Goal: Information Seeking & Learning: Learn about a topic

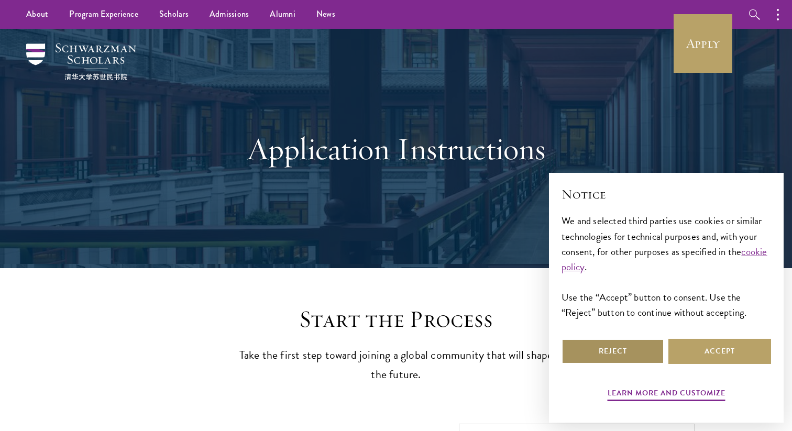
click at [614, 350] on button "Reject" at bounding box center [612, 351] width 103 height 25
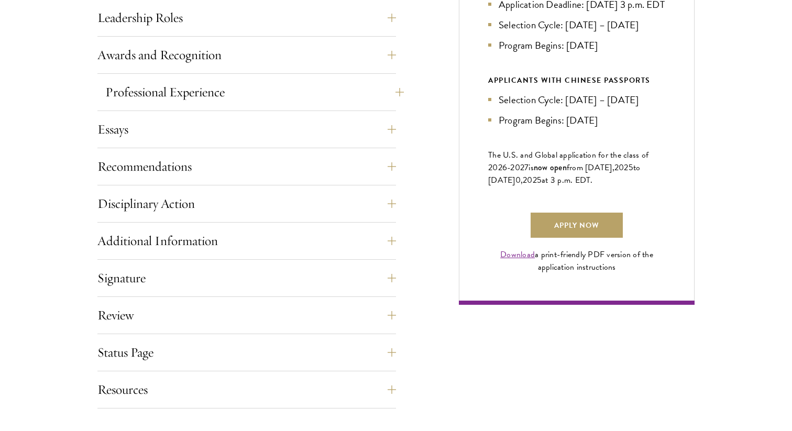
scroll to position [649, 0]
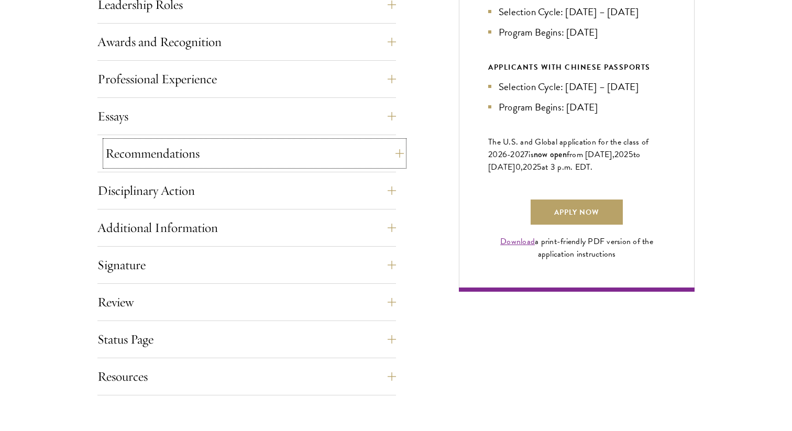
click at [388, 155] on button "Recommendations" at bounding box center [254, 153] width 298 height 25
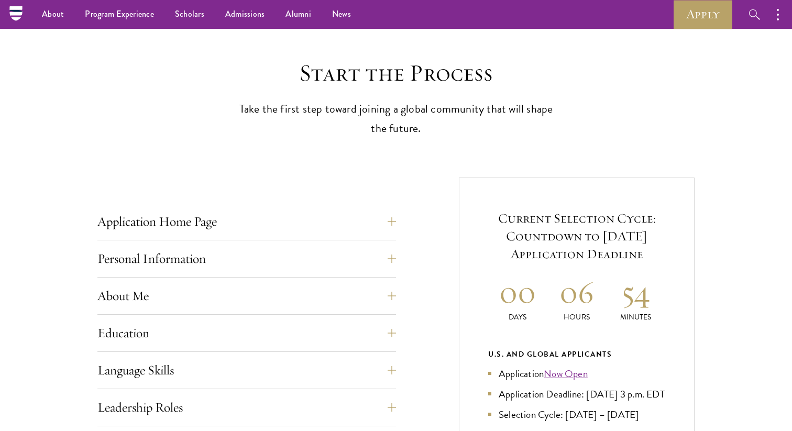
scroll to position [0, 0]
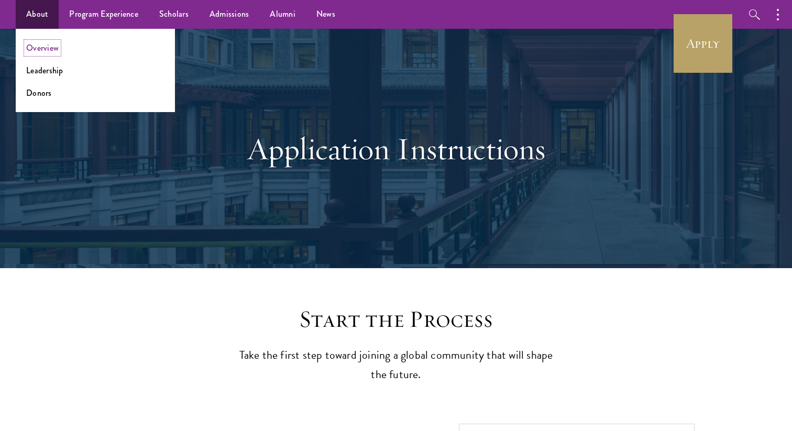
click at [39, 51] on link "Overview" at bounding box center [42, 48] width 32 height 12
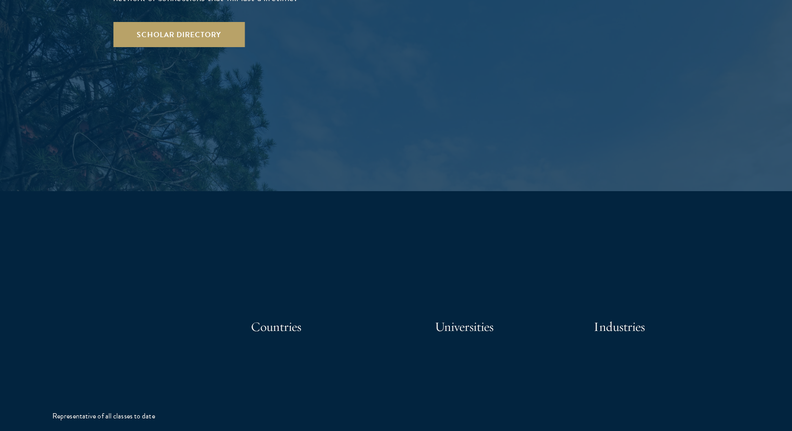
scroll to position [2065, 0]
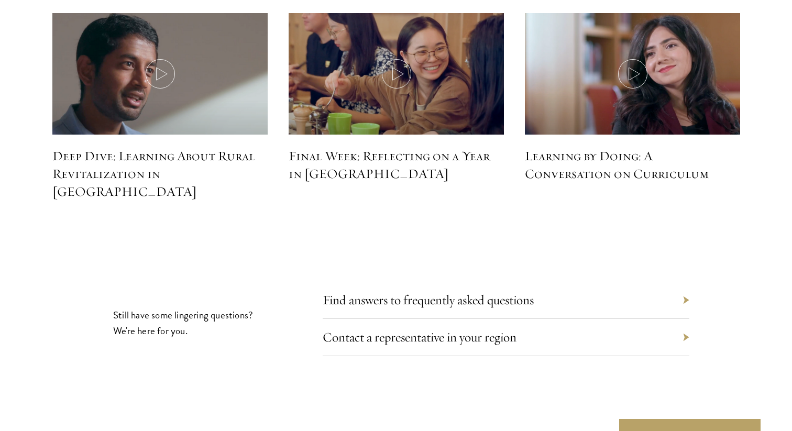
scroll to position [4729, 0]
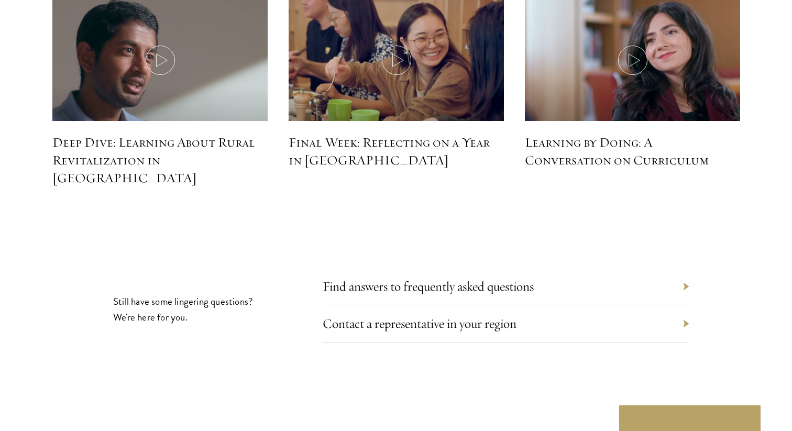
click at [445, 268] on div "Find answers to frequently asked questions" at bounding box center [506, 286] width 366 height 37
click at [444, 278] on link "Find answers to frequently asked questions" at bounding box center [435, 286] width 211 height 16
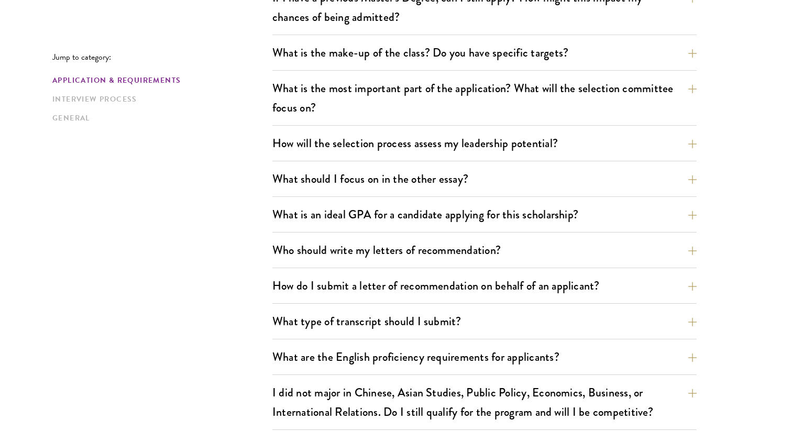
scroll to position [548, 0]
click at [629, 96] on button "What is the most important part of the application? What will the selection com…" at bounding box center [492, 97] width 424 height 43
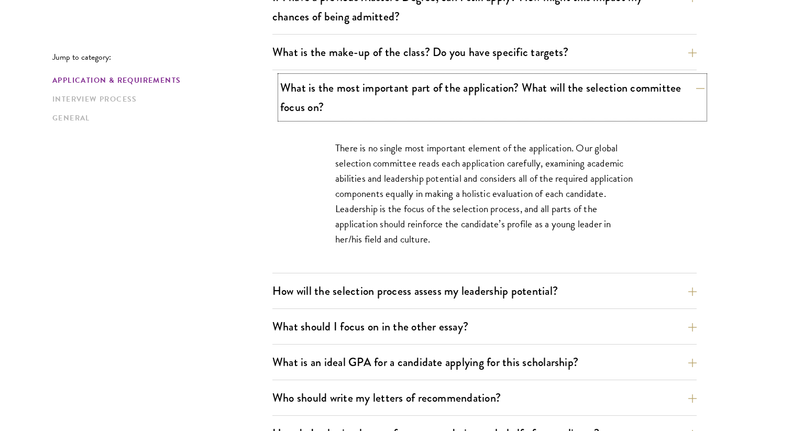
click at [629, 96] on button "What is the most important part of the application? What will the selection com…" at bounding box center [492, 97] width 424 height 43
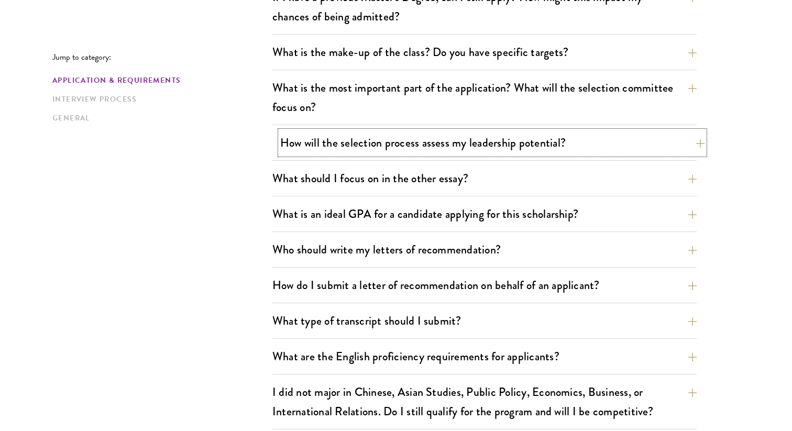
click at [574, 146] on button "How will the selection process assess my leadership potential?" at bounding box center [492, 143] width 424 height 24
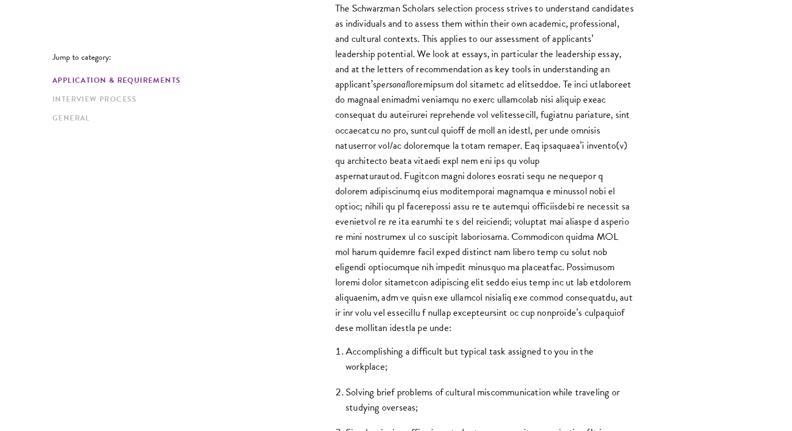
scroll to position [738, 0]
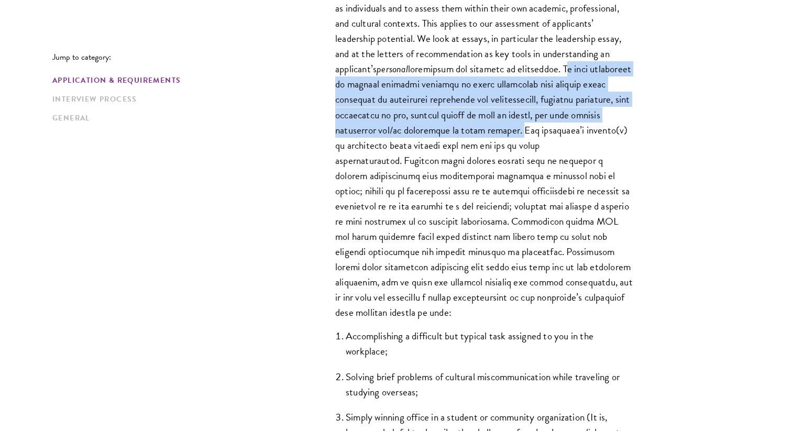
drag, startPoint x: 380, startPoint y: 85, endPoint x: 650, endPoint y: 131, distance: 273.5
click at [650, 131] on div "The Schwarzman Scholars selection process strives to understand candidates as i…" at bounding box center [484, 246] width 361 height 552
copy p "We want candidates to provide specific examples of their leadership that explor…"
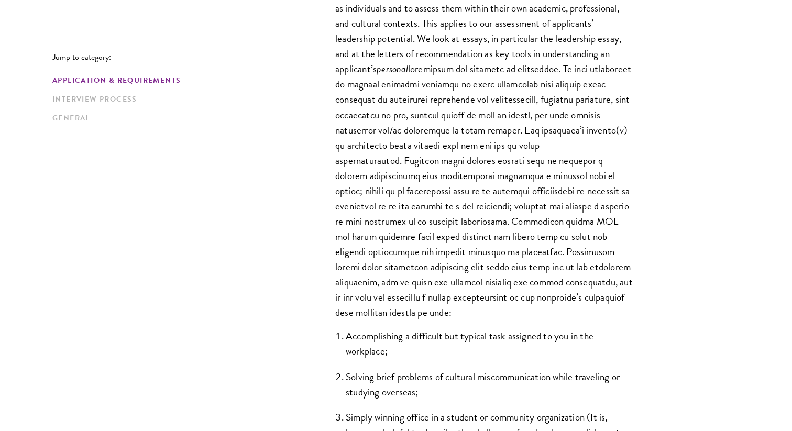
click at [605, 195] on p "The Schwarzman Scholars selection process strives to understand candidates as i…" at bounding box center [484, 152] width 298 height 335
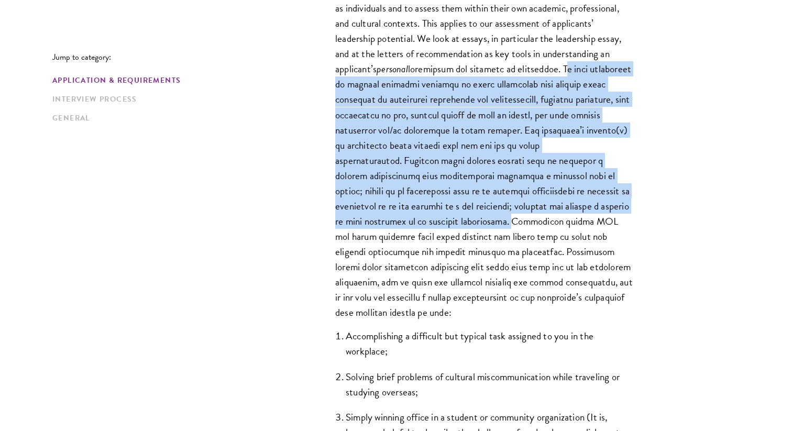
drag, startPoint x: 381, startPoint y: 85, endPoint x: 548, endPoint y: 221, distance: 215.1
click at [548, 221] on p "The Schwarzman Scholars selection process strives to understand candidates as i…" at bounding box center [484, 152] width 298 height 335
copy p "We want candidates to provide specific examples of their leadership that explor…"
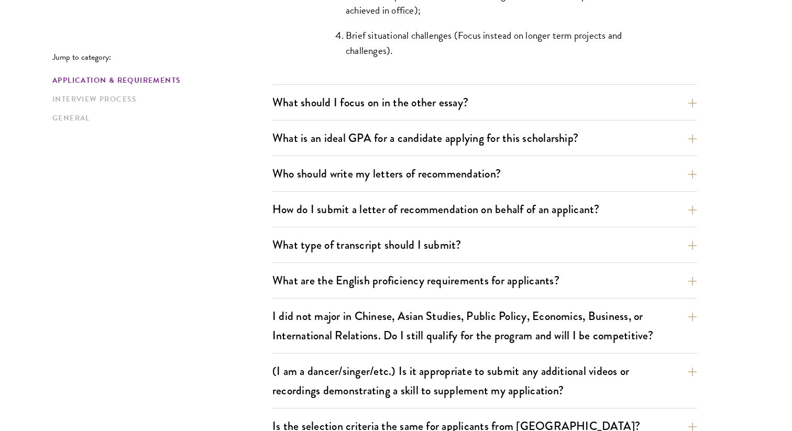
scroll to position [1181, 0]
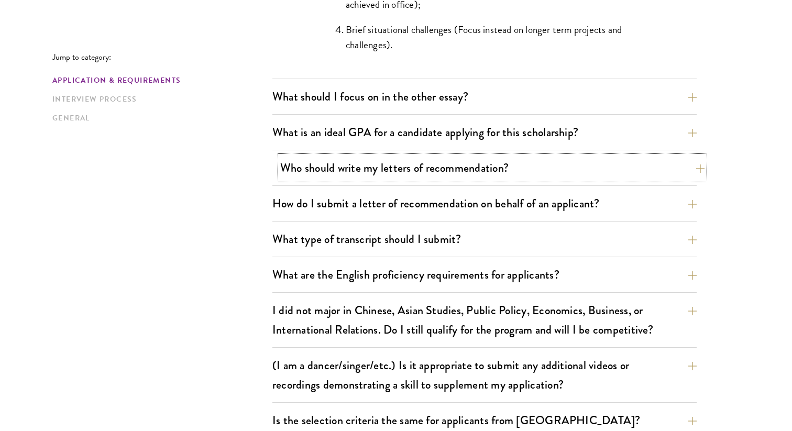
click at [422, 169] on button "Who should write my letters of recommendation?" at bounding box center [492, 168] width 424 height 24
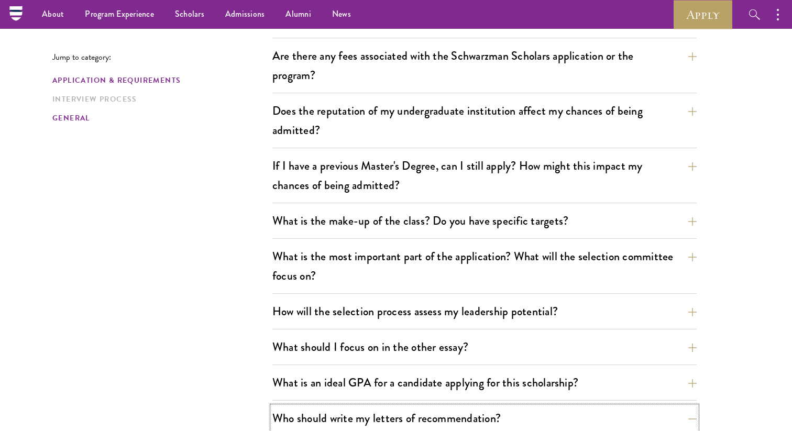
scroll to position [324, 0]
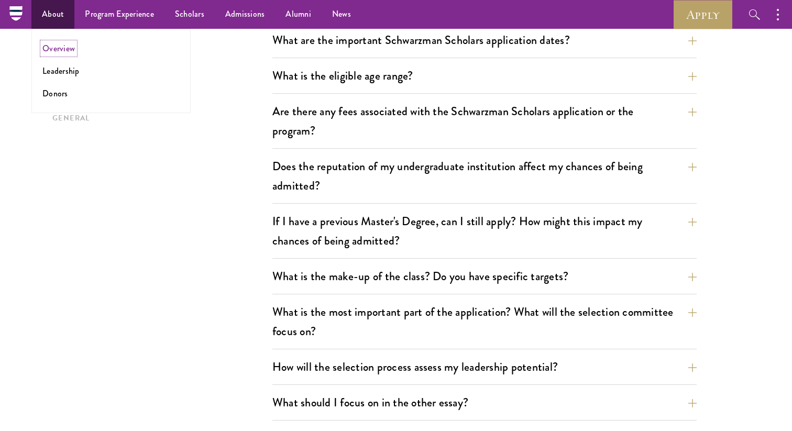
click at [55, 50] on link "Overview" at bounding box center [58, 48] width 32 height 12
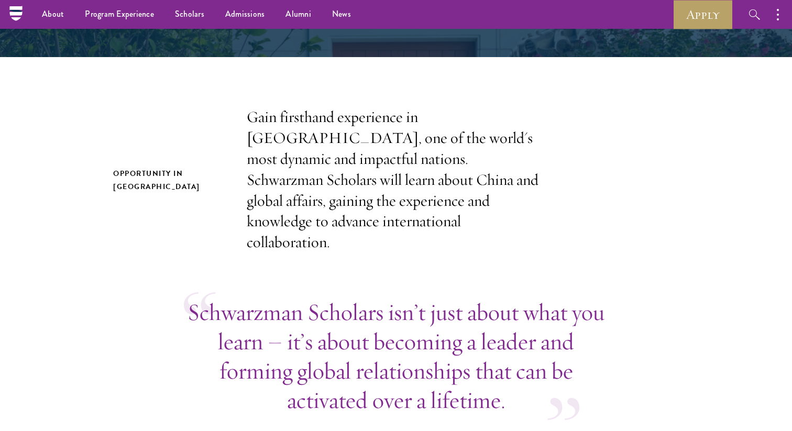
scroll to position [166, 0]
